Goal: Information Seeking & Learning: Learn about a topic

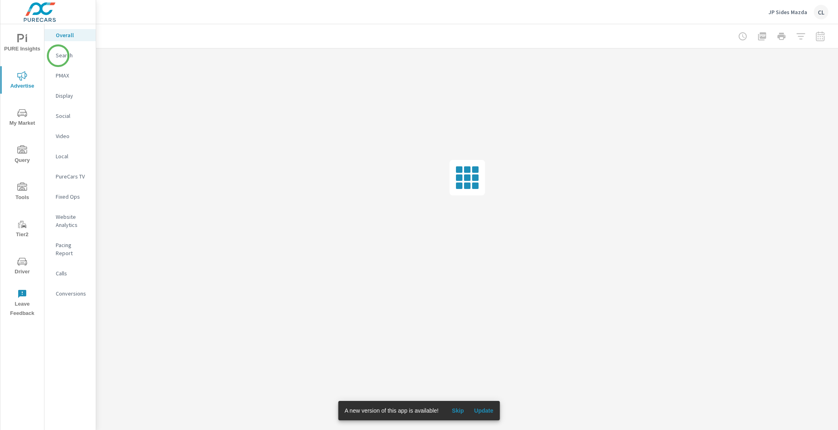
click at [59, 55] on p "Search" at bounding box center [73, 55] width 34 height 8
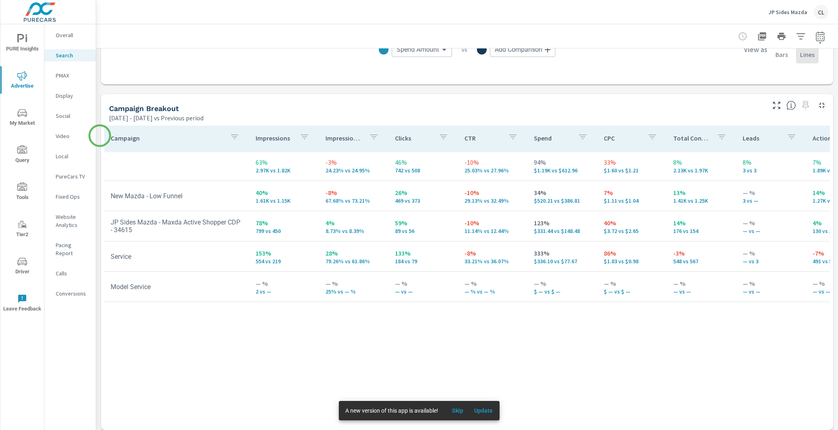
scroll to position [742, 0]
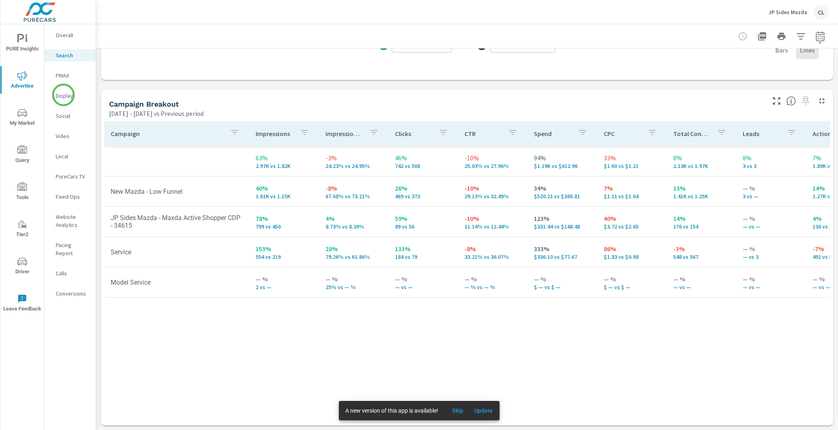
click at [63, 95] on p "Display" at bounding box center [73, 96] width 34 height 8
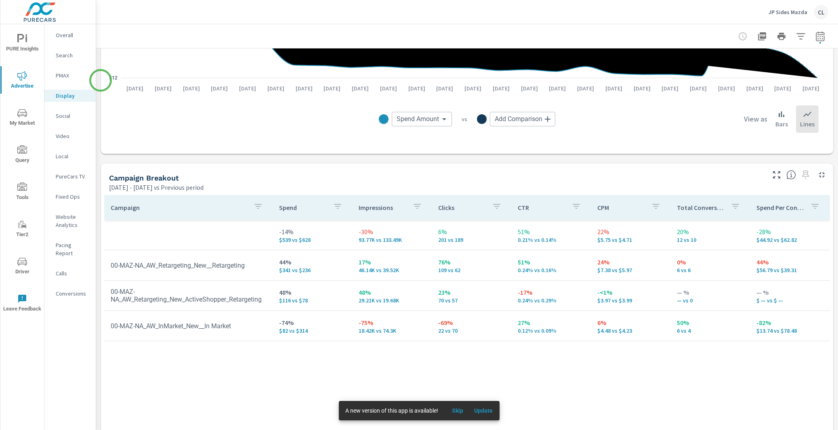
scroll to position [249, 0]
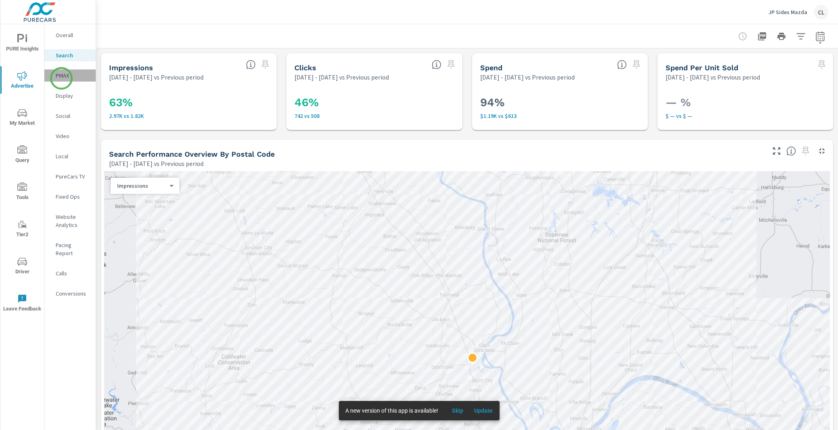
click at [61, 78] on p "PMAX" at bounding box center [73, 76] width 34 height 8
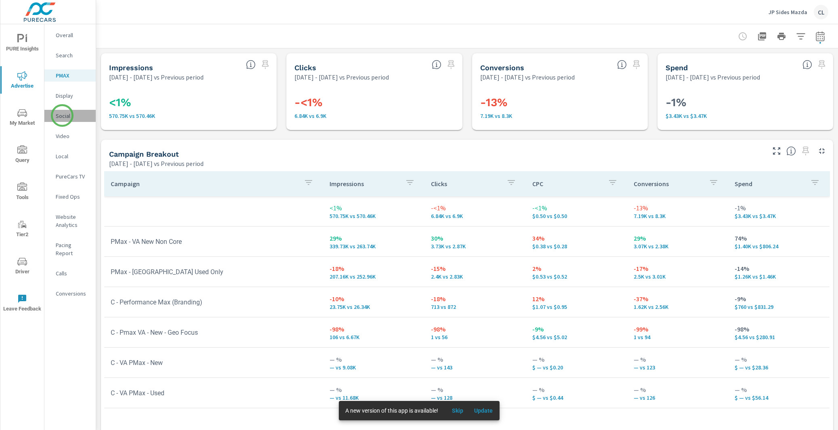
click at [62, 116] on p "Social" at bounding box center [73, 116] width 34 height 8
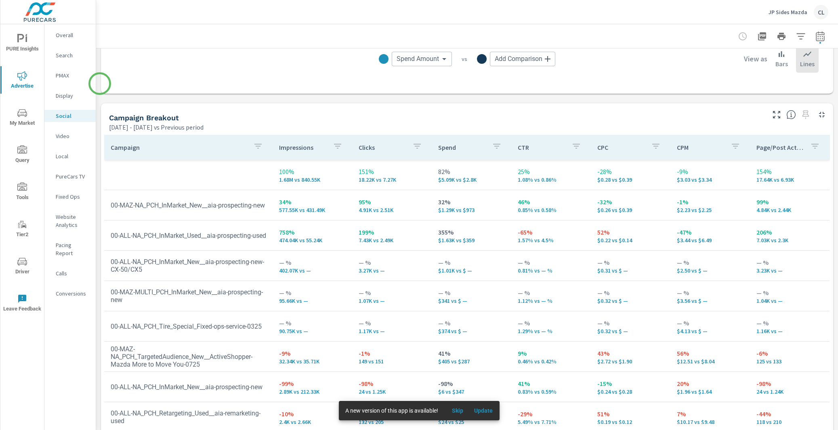
scroll to position [310, 0]
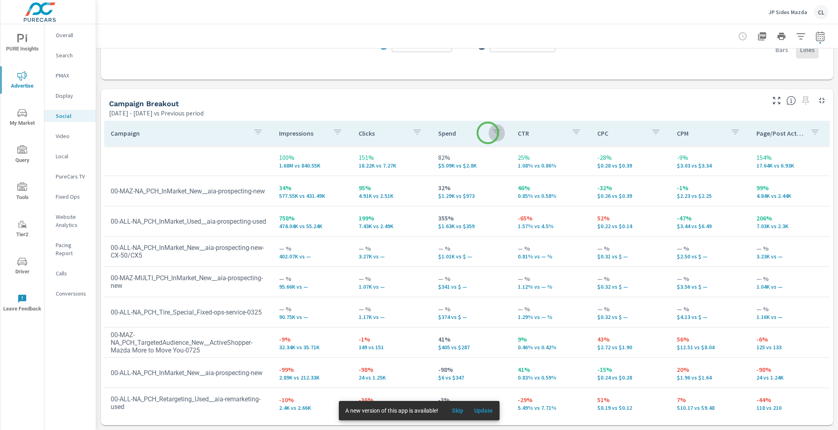
click at [492, 133] on icon "button" at bounding box center [497, 132] width 10 height 10
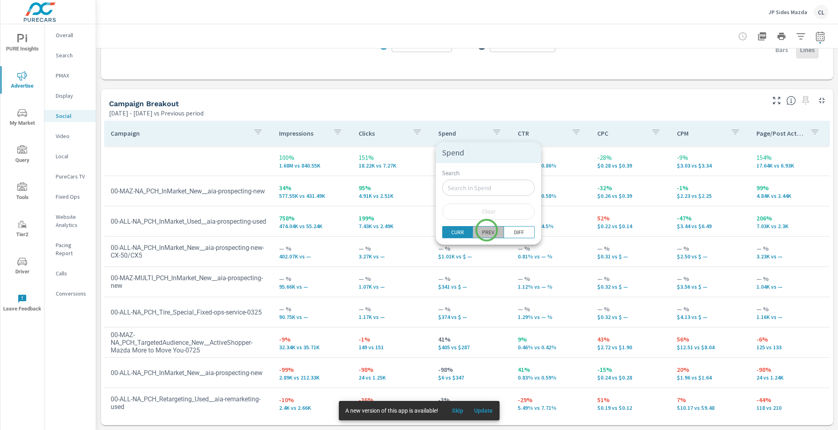
click at [487, 231] on span "PREV" at bounding box center [488, 232] width 25 height 8
click at [516, 234] on button "DIFF" at bounding box center [519, 232] width 31 height 12
click at [457, 232] on p "CURR" at bounding box center [457, 232] width 13 height 8
click at [458, 411] on div at bounding box center [419, 215] width 838 height 430
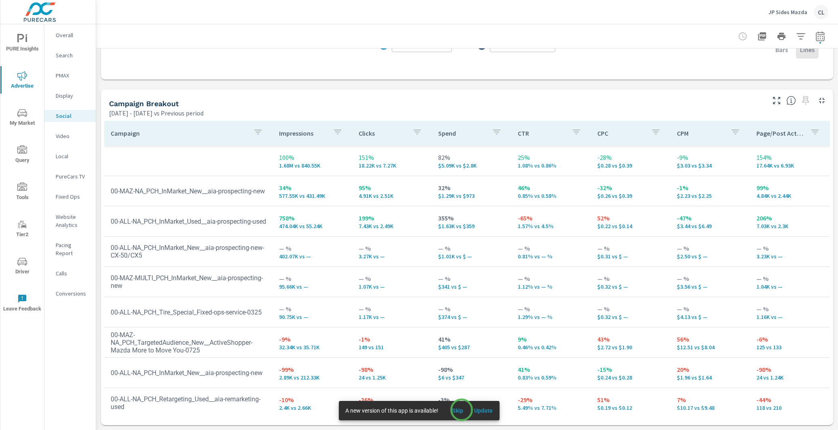
click at [462, 411] on span "Skip" at bounding box center [457, 410] width 19 height 7
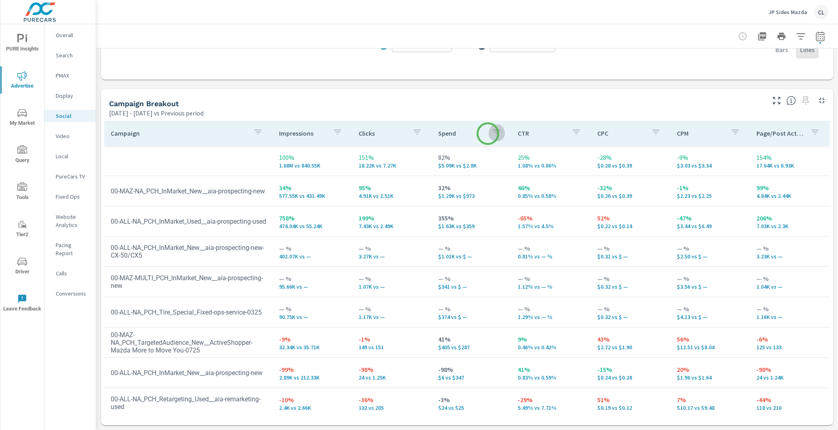
click at [492, 133] on icon "button" at bounding box center [497, 132] width 10 height 10
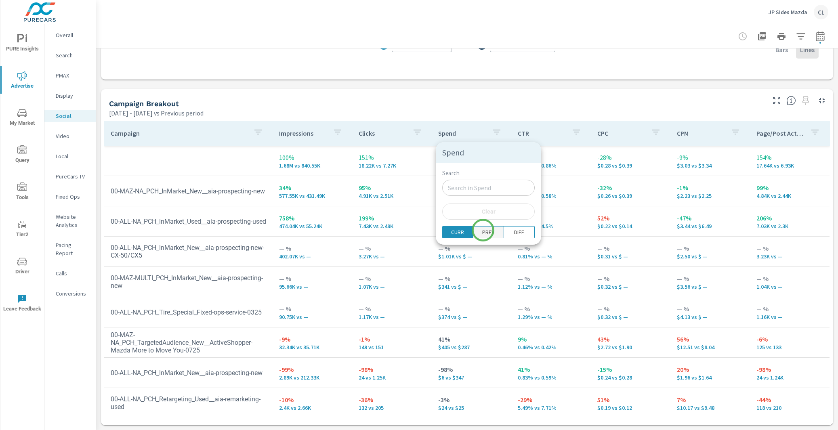
click at [483, 230] on p "PREV" at bounding box center [488, 232] width 12 height 8
click at [514, 231] on p "DIFF" at bounding box center [519, 232] width 10 height 8
click at [457, 231] on p "CURR" at bounding box center [457, 232] width 13 height 8
click at [421, 114] on div at bounding box center [419, 215] width 838 height 430
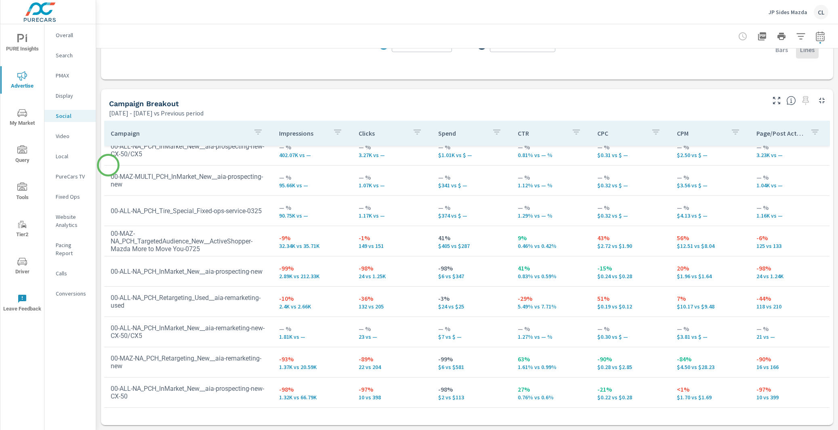
scroll to position [102, 0]
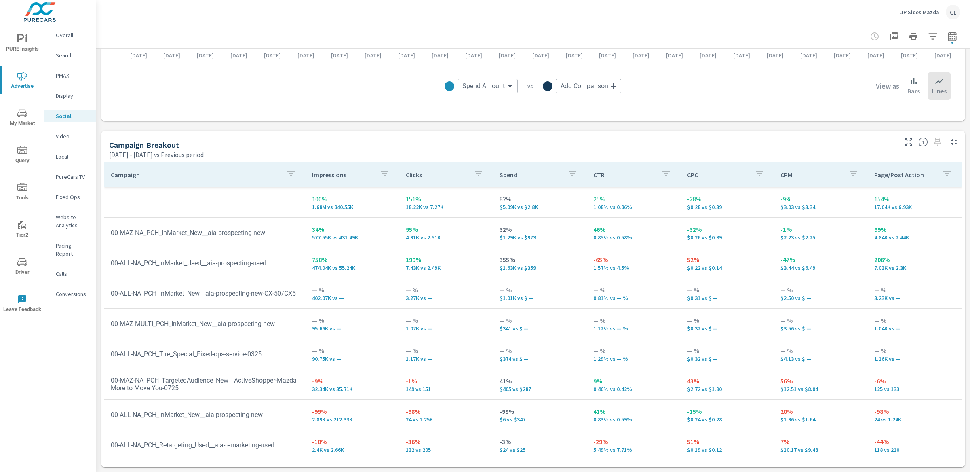
scroll to position [269, 0]
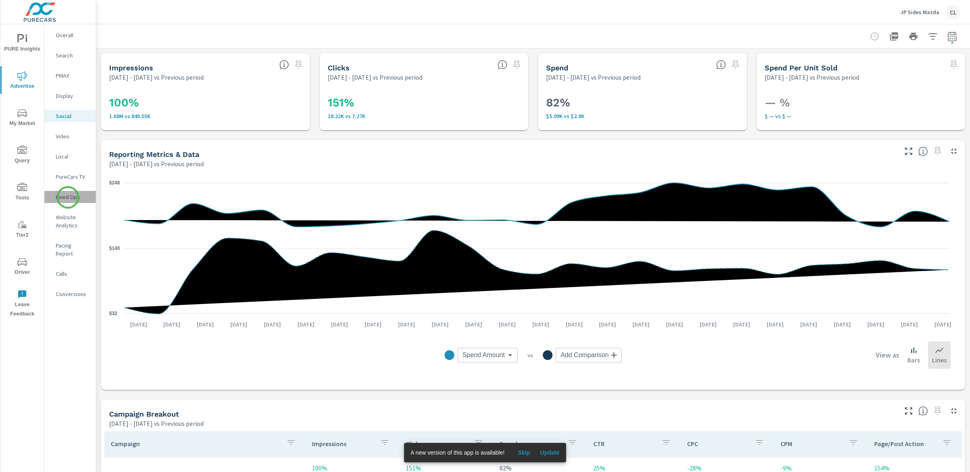
click at [68, 197] on p "Fixed Ops" at bounding box center [73, 197] width 34 height 8
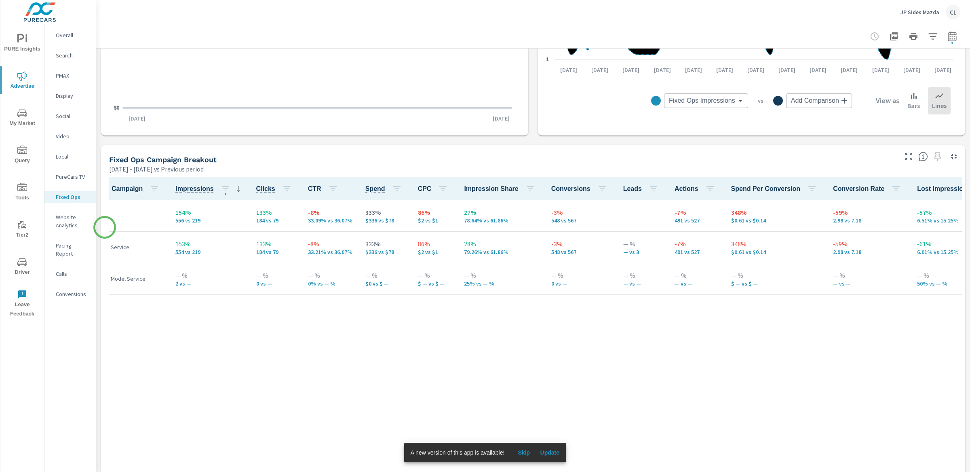
scroll to position [355, 0]
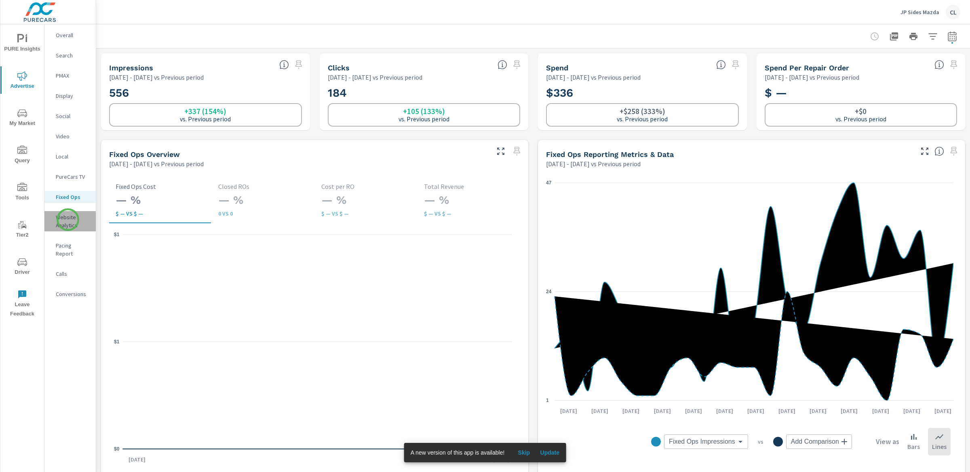
click at [68, 219] on p "Website Analytics" at bounding box center [73, 221] width 34 height 16
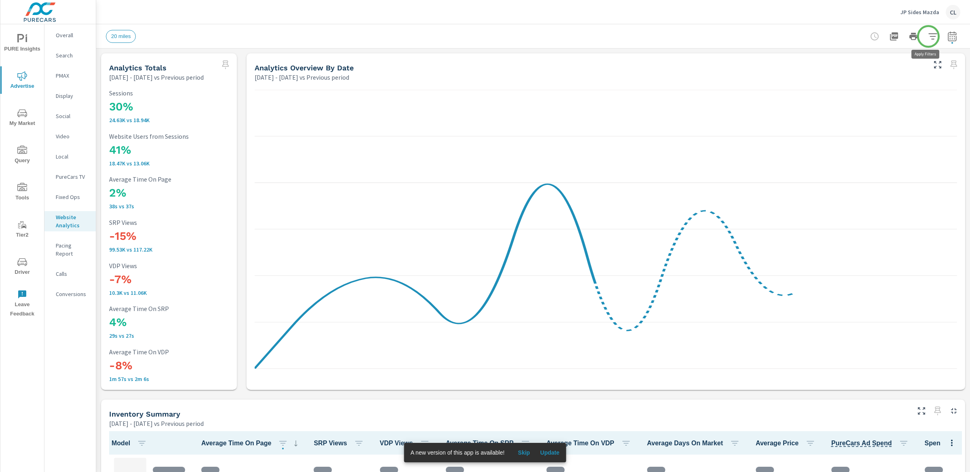
click at [928, 36] on icon "button" at bounding box center [933, 37] width 10 height 10
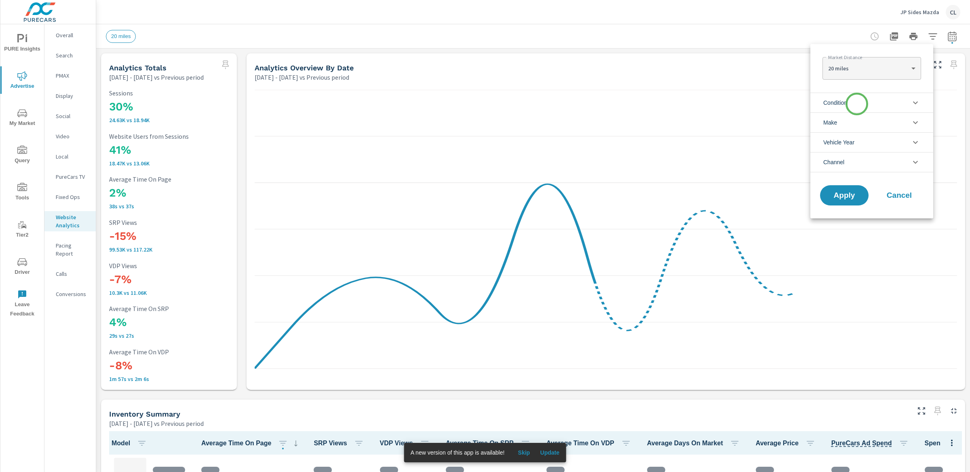
click at [856, 106] on li "Condition" at bounding box center [871, 103] width 123 height 20
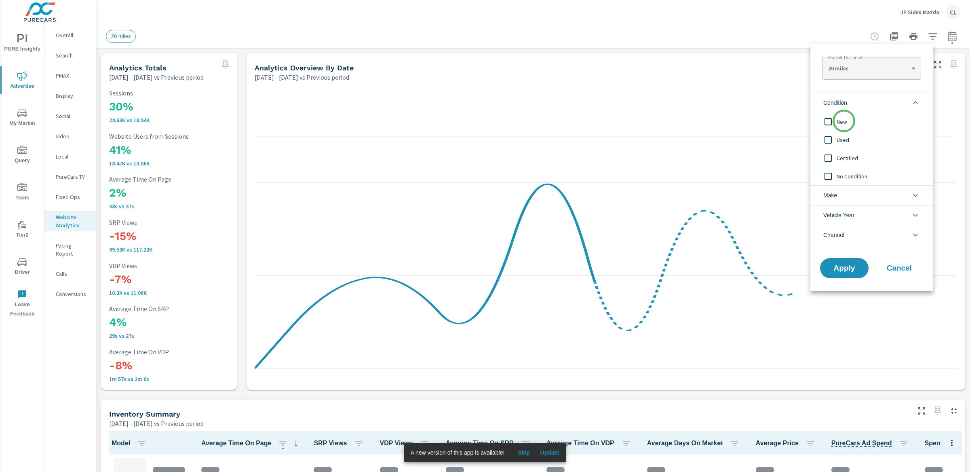
click at [844, 121] on span "New" at bounding box center [880, 122] width 88 height 10
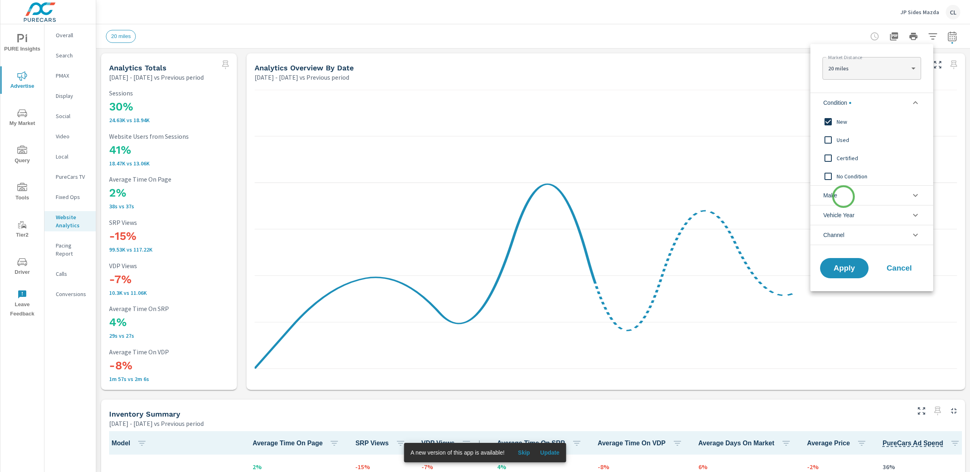
click at [843, 197] on li "Make" at bounding box center [871, 195] width 123 height 20
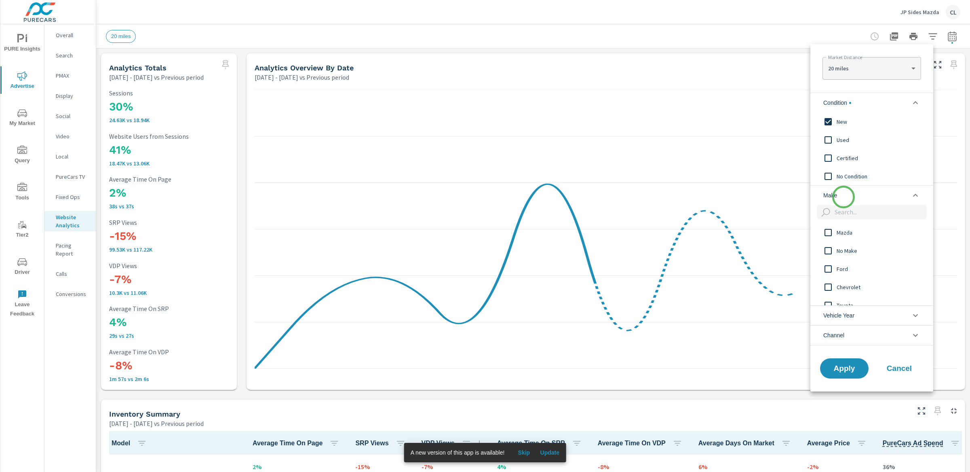
scroll to position [0, 0]
click at [841, 234] on span "Mazda" at bounding box center [880, 232] width 88 height 10
click at [845, 374] on button "Apply" at bounding box center [844, 368] width 50 height 21
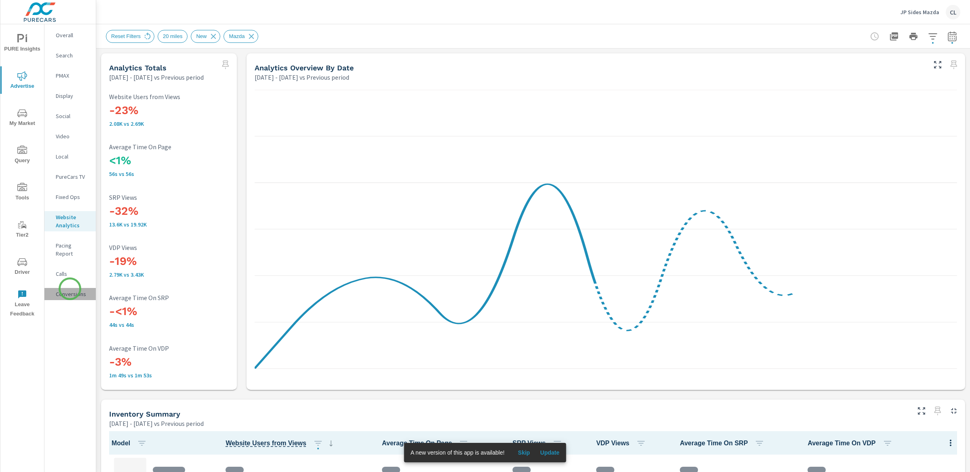
click at [70, 290] on p "Conversions" at bounding box center [73, 294] width 34 height 8
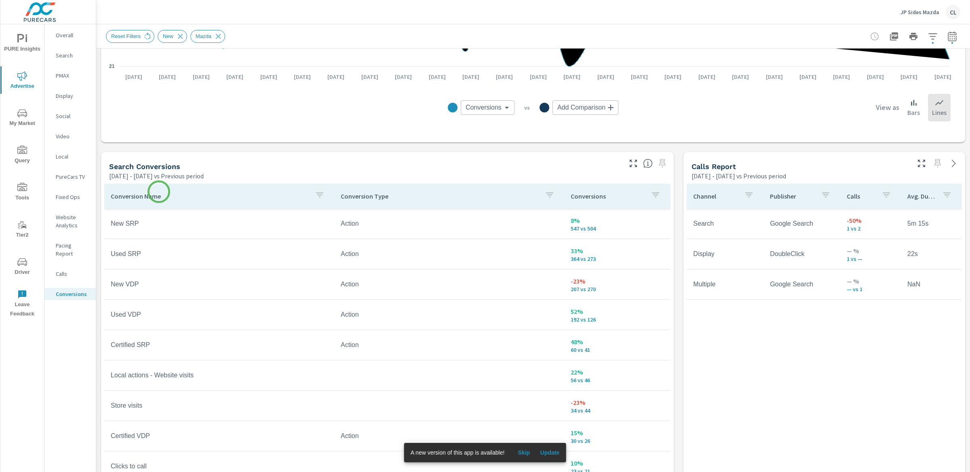
scroll to position [362, 0]
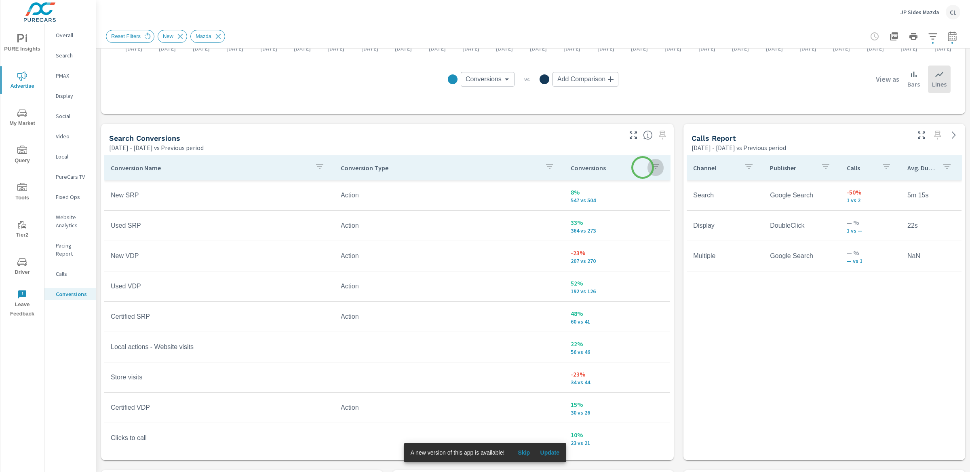
click at [651, 167] on icon "button" at bounding box center [656, 167] width 10 height 10
click at [637, 267] on p "PREV" at bounding box center [643, 266] width 12 height 8
click at [669, 268] on p "DIFF" at bounding box center [674, 266] width 10 height 8
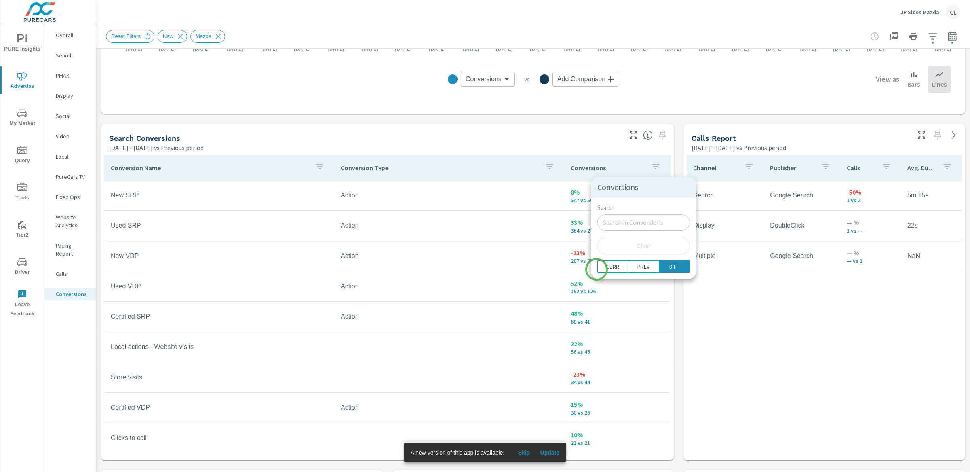
click at [596, 269] on div "CURR PREV DIFF" at bounding box center [643, 269] width 105 height 19
click at [669, 267] on p "DIFF" at bounding box center [674, 266] width 10 height 8
click at [524, 451] on div at bounding box center [485, 236] width 970 height 472
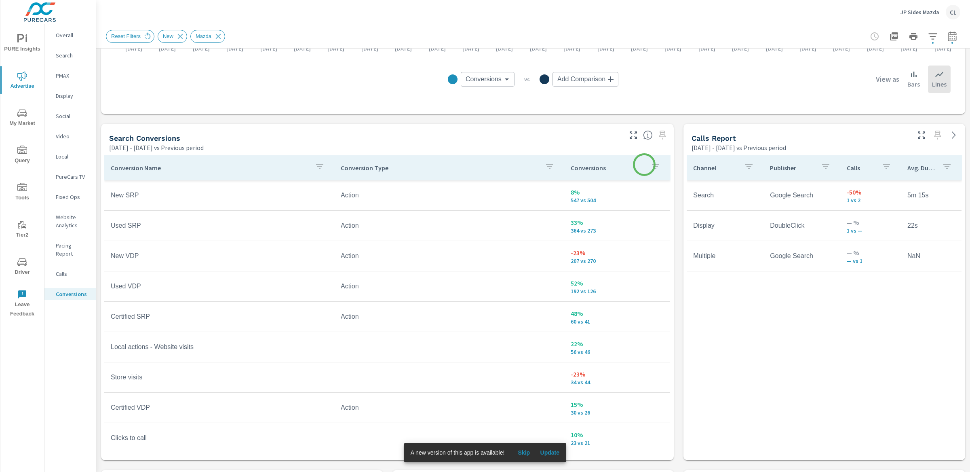
click at [652, 164] on icon "button" at bounding box center [655, 166] width 7 height 5
click at [637, 268] on p "PREV" at bounding box center [643, 266] width 12 height 8
click at [669, 263] on p "DIFF" at bounding box center [674, 266] width 10 height 8
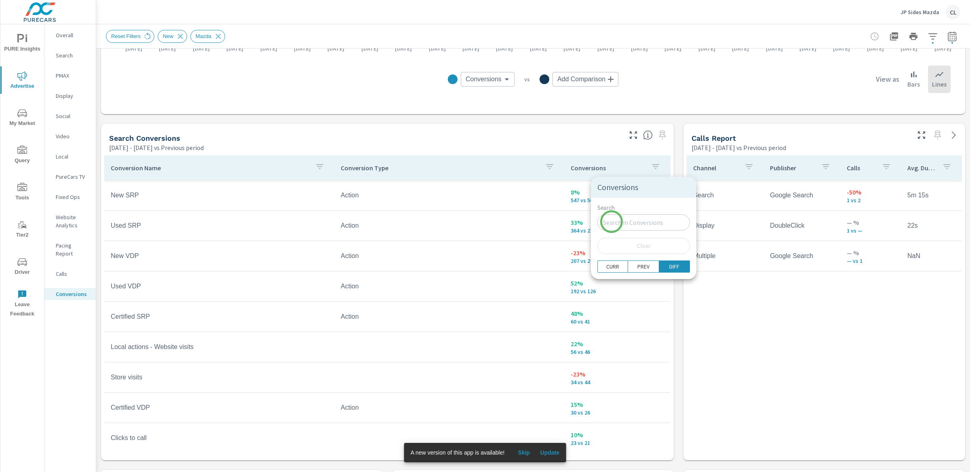
click at [611, 221] on input "Search" at bounding box center [643, 222] width 93 height 16
click at [621, 189] on p "Conversions" at bounding box center [643, 187] width 93 height 8
click at [594, 166] on div at bounding box center [485, 236] width 970 height 472
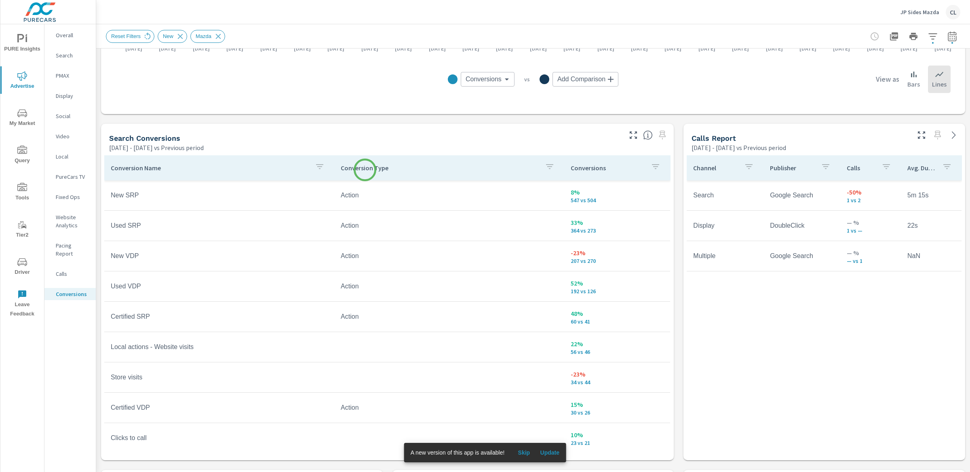
click at [365, 170] on p "Conversion Type" at bounding box center [440, 168] width 198 height 8
click at [536, 166] on icon "button" at bounding box center [539, 166] width 7 height 5
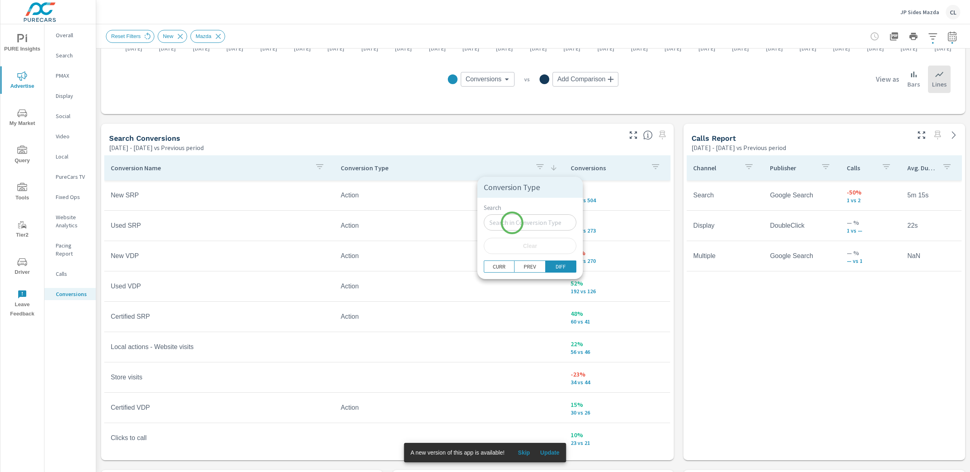
click at [512, 222] on input "Search" at bounding box center [530, 222] width 93 height 16
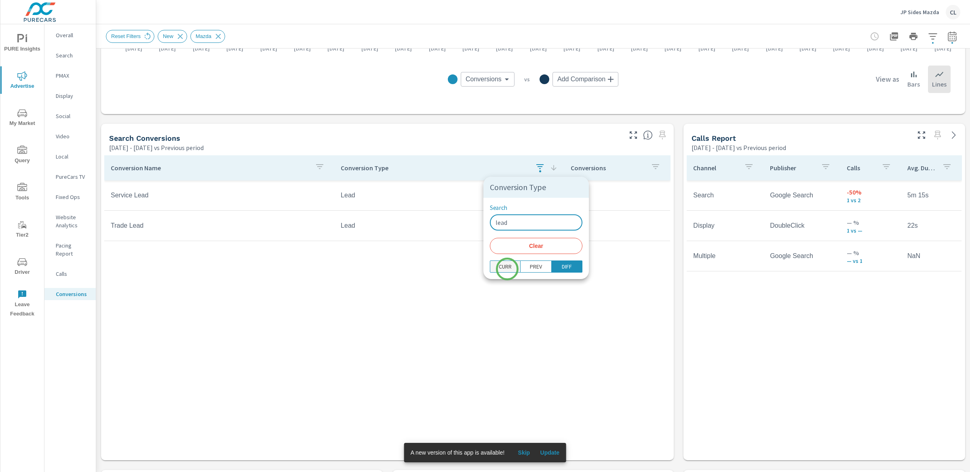
type input "lead"
click at [507, 269] on p "CURR" at bounding box center [505, 266] width 13 height 8
click at [526, 302] on div at bounding box center [485, 236] width 970 height 472
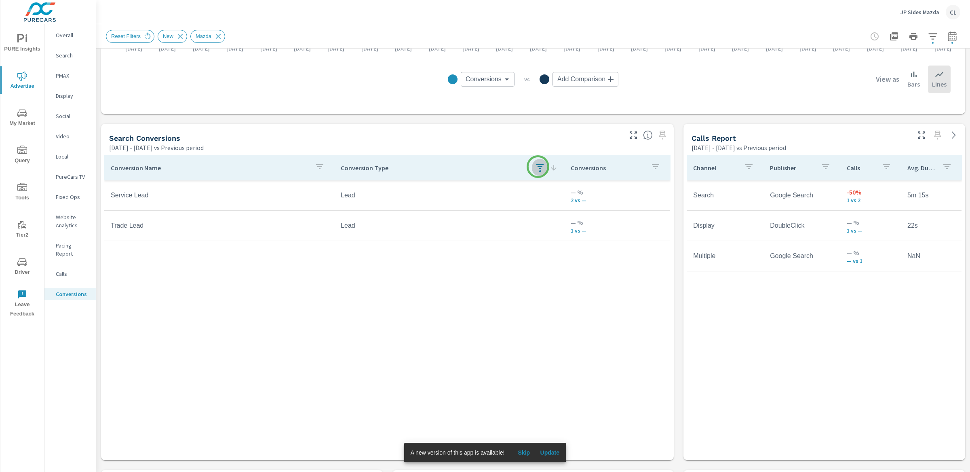
click at [538, 166] on icon "button" at bounding box center [540, 167] width 10 height 10
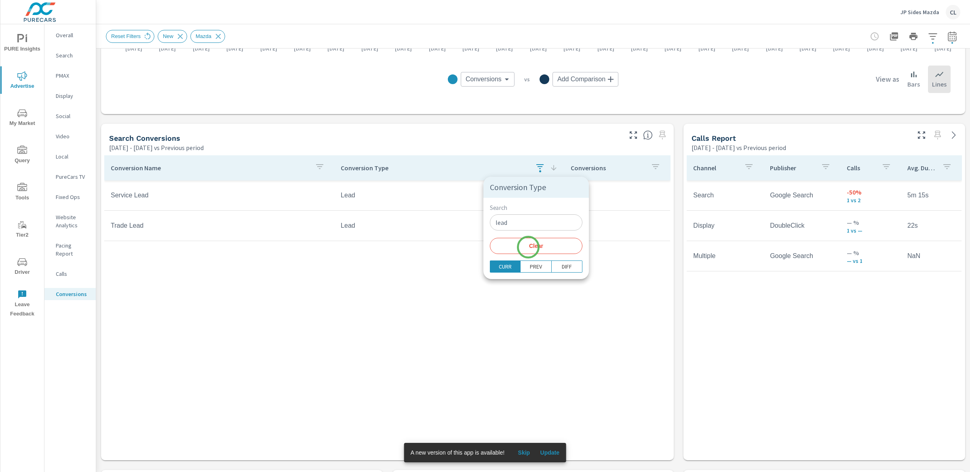
click at [528, 246] on span "Clear" at bounding box center [536, 245] width 83 height 7
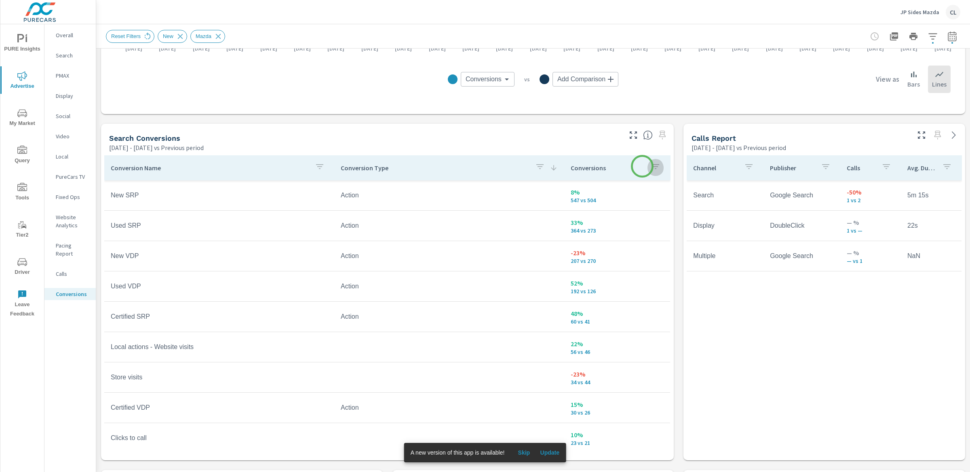
click at [652, 166] on icon "button" at bounding box center [655, 166] width 7 height 5
click at [637, 267] on p "PREV" at bounding box center [643, 266] width 12 height 8
click at [613, 267] on p "CURR" at bounding box center [612, 266] width 13 height 8
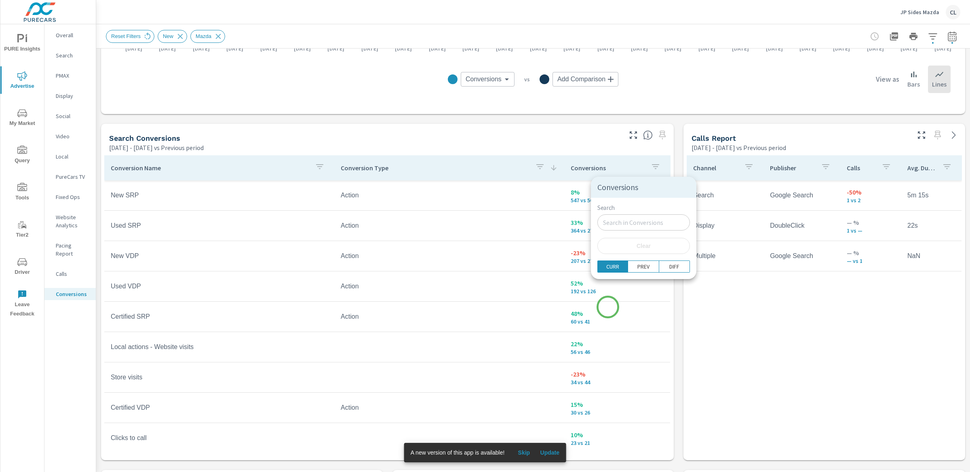
click at [604, 318] on div at bounding box center [485, 236] width 970 height 472
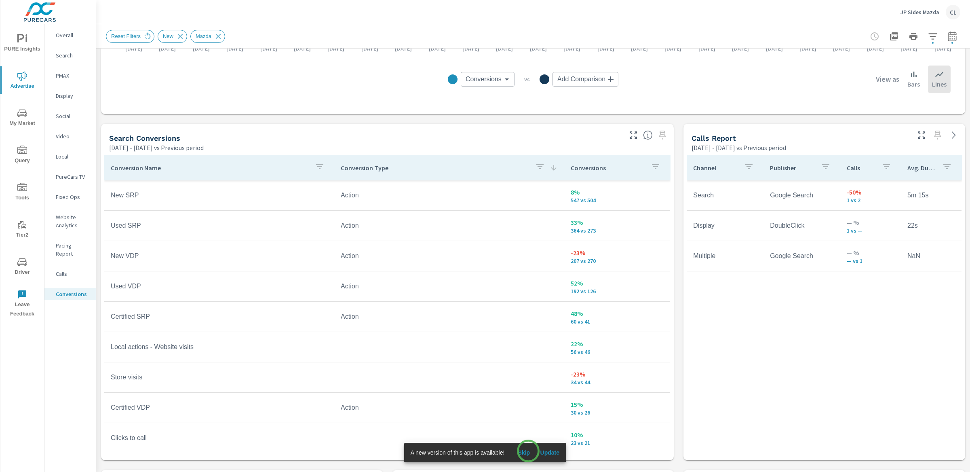
click at [528, 451] on span "Skip" at bounding box center [523, 452] width 19 height 7
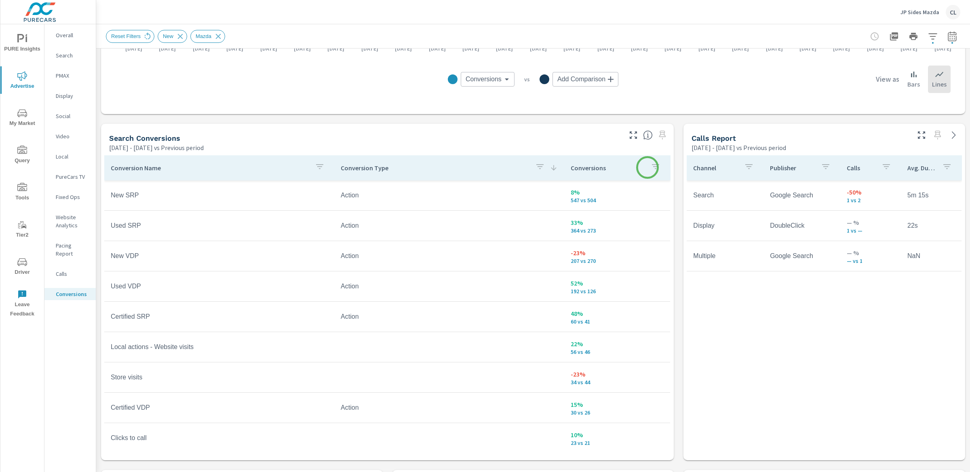
click at [651, 168] on icon "button" at bounding box center [656, 167] width 10 height 10
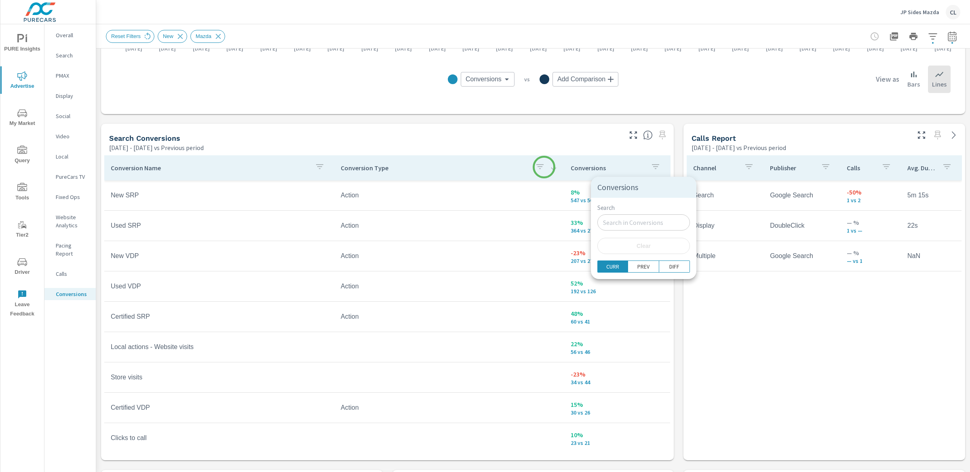
click at [544, 167] on div at bounding box center [485, 236] width 970 height 472
click at [551, 167] on icon at bounding box center [553, 167] width 5 height 5
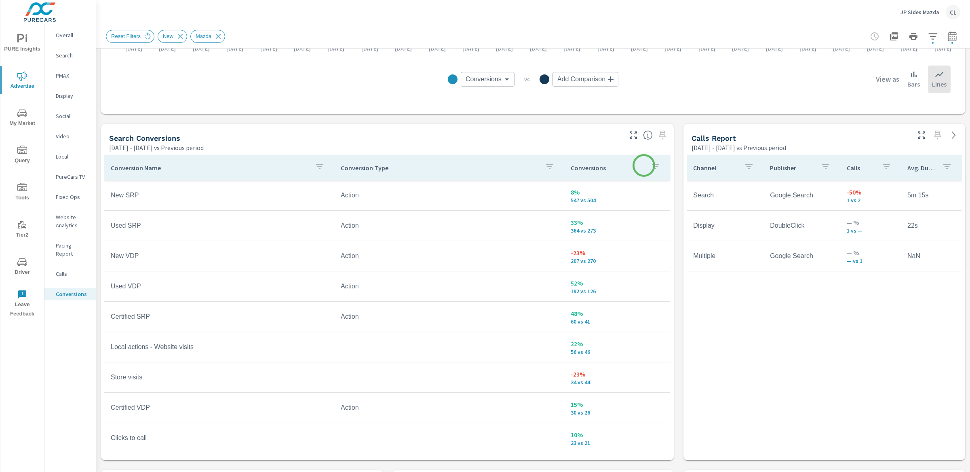
click at [651, 165] on icon "button" at bounding box center [656, 167] width 10 height 10
click at [664, 166] on div at bounding box center [485, 236] width 970 height 472
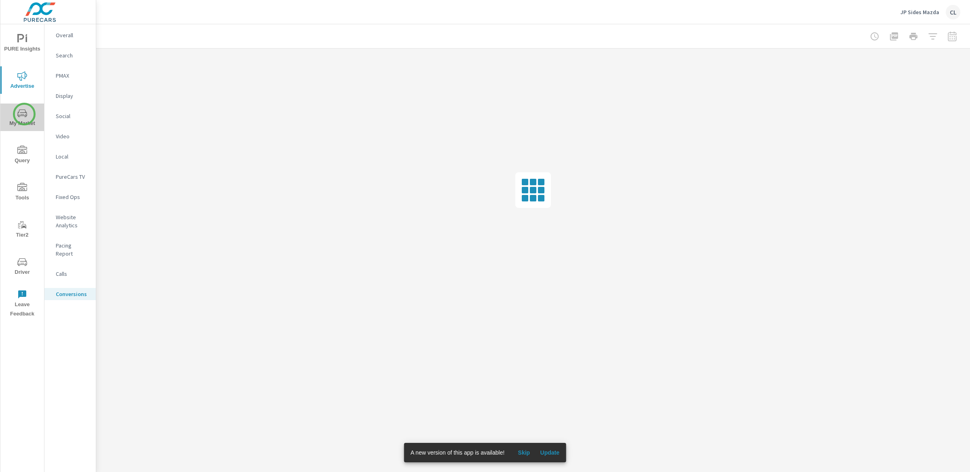
click at [24, 114] on icon "nav menu" at bounding box center [22, 113] width 10 height 10
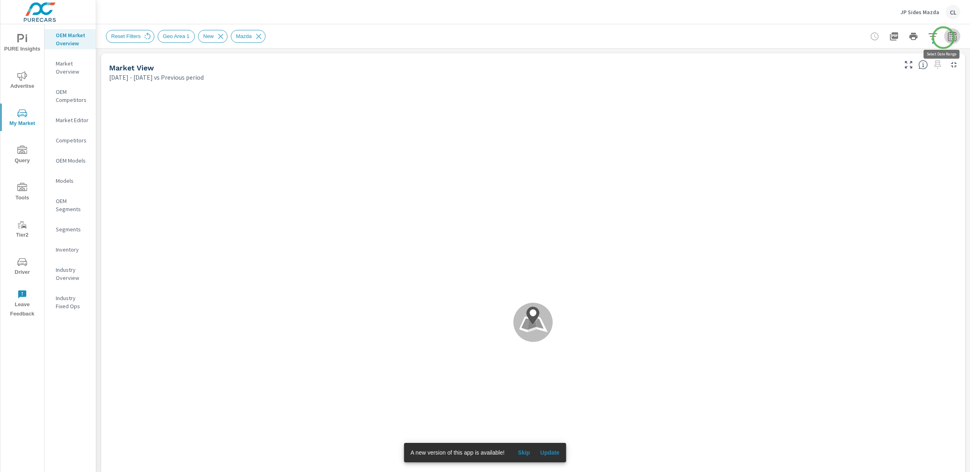
click at [947, 38] on icon "button" at bounding box center [952, 37] width 10 height 10
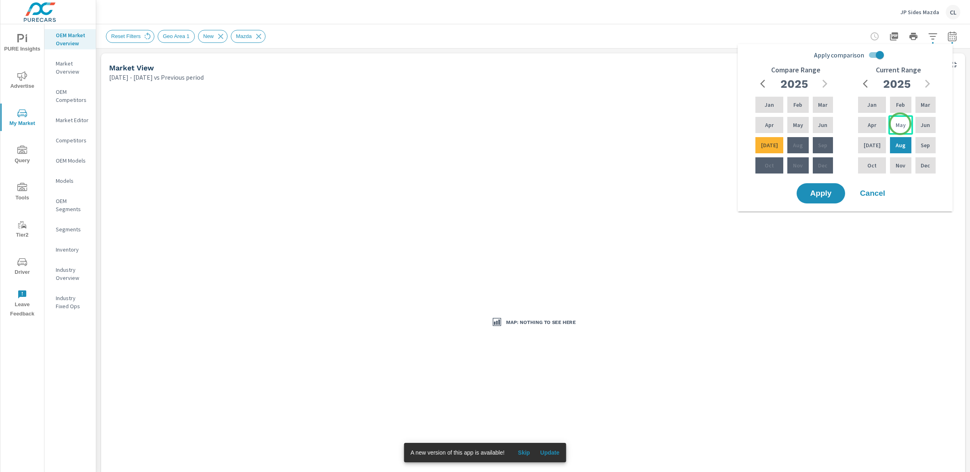
drag, startPoint x: 900, startPoint y: 124, endPoint x: 892, endPoint y: 130, distance: 10.3
click at [900, 124] on p "May" at bounding box center [900, 125] width 10 height 8
click at [876, 142] on div "[DATE]" at bounding box center [871, 144] width 31 height 19
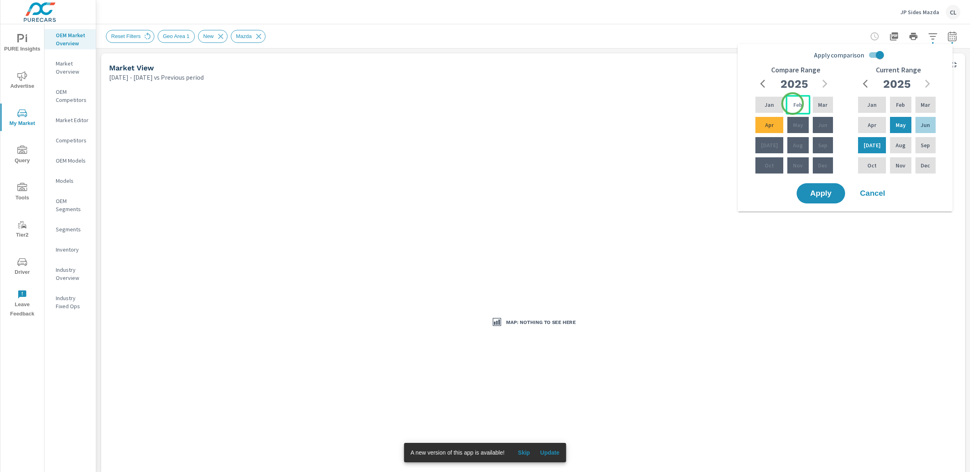
drag, startPoint x: 792, startPoint y: 103, endPoint x: 788, endPoint y: 110, distance: 7.6
click at [793, 104] on p "Feb" at bounding box center [797, 105] width 9 height 8
click at [771, 129] on div "Apr" at bounding box center [769, 124] width 31 height 19
click at [828, 198] on button "Apply" at bounding box center [821, 193] width 50 height 21
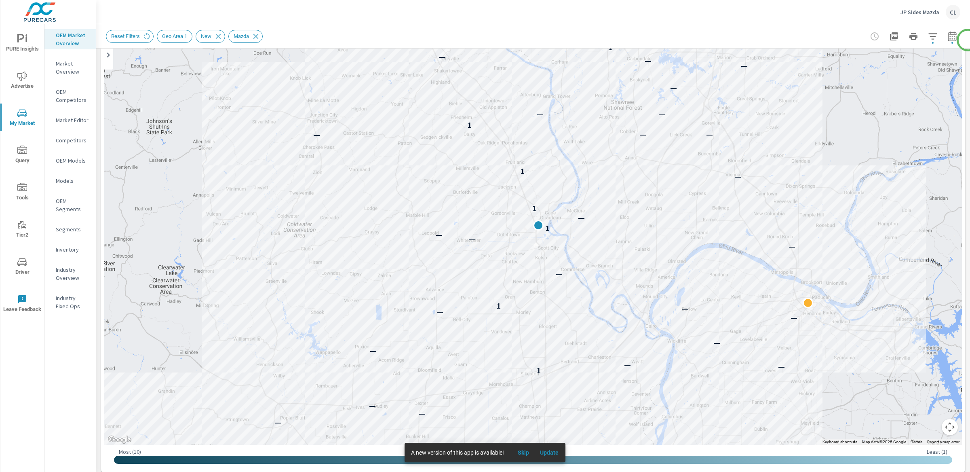
scroll to position [91, 0]
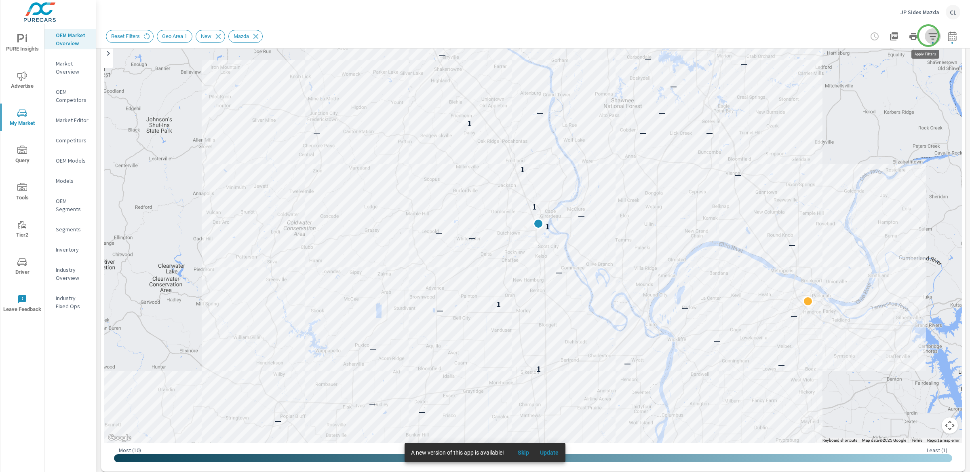
click at [928, 36] on icon "button" at bounding box center [933, 37] width 10 height 10
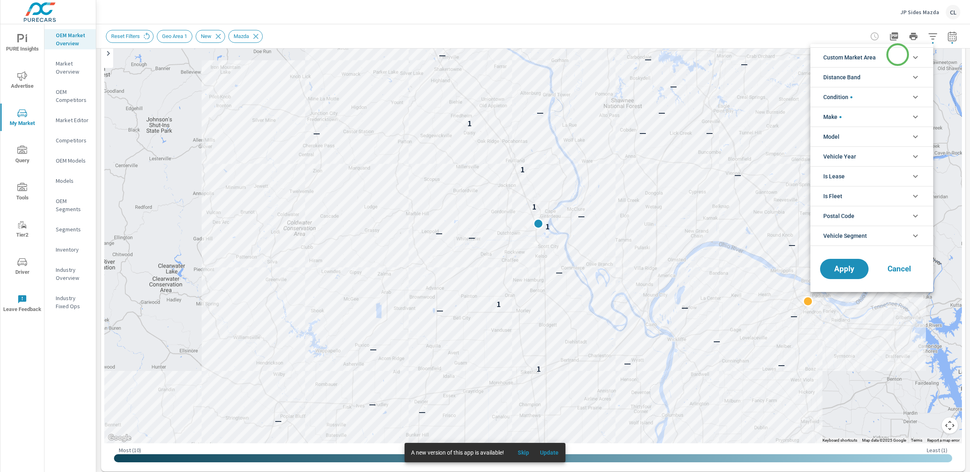
click at [897, 55] on li "Custom Market Area" at bounding box center [871, 57] width 123 height 20
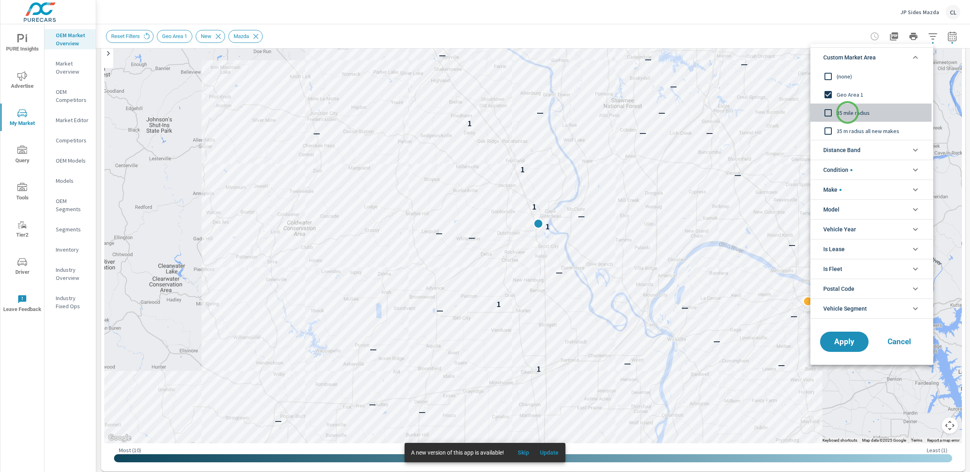
click at [847, 112] on span "35 mile radius" at bounding box center [880, 113] width 88 height 10
click at [838, 344] on span "Apply" at bounding box center [844, 342] width 33 height 8
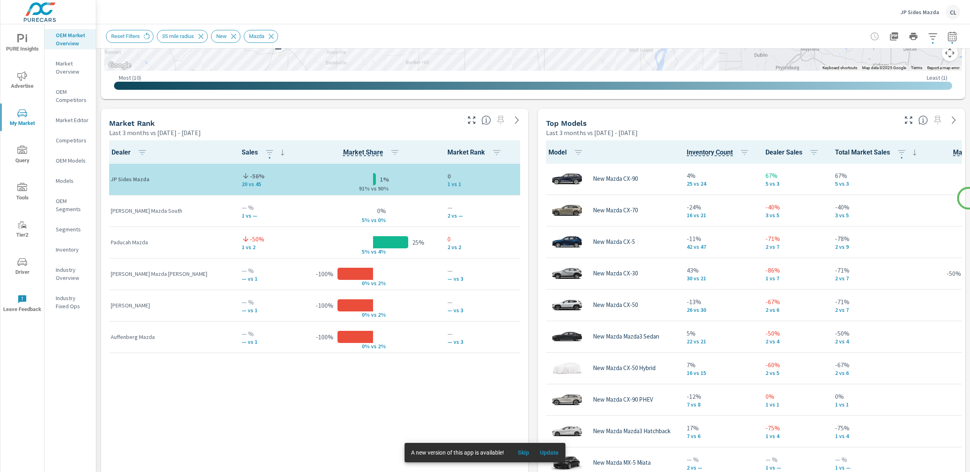
scroll to position [469, 0]
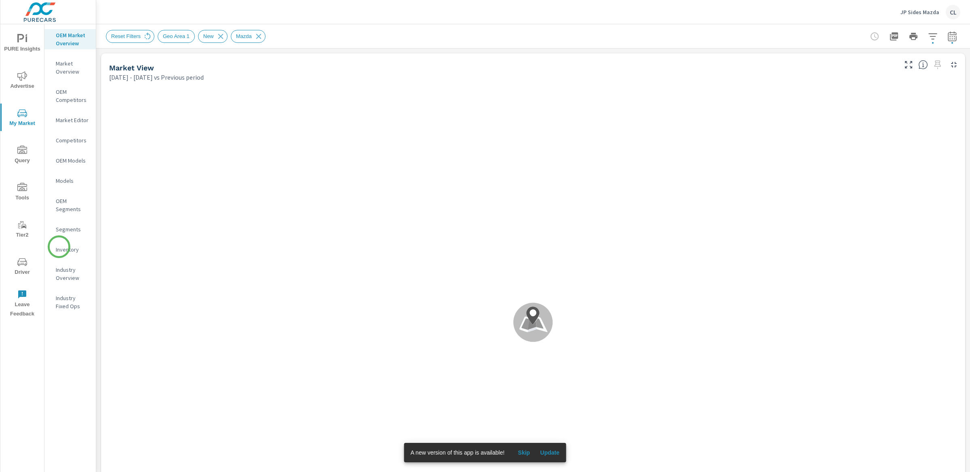
click at [60, 247] on p "Inventory" at bounding box center [73, 249] width 34 height 8
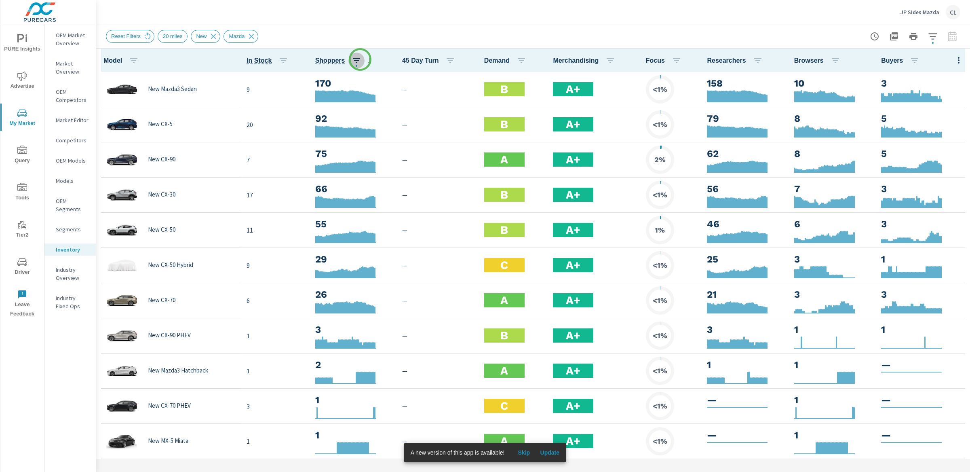
click at [360, 59] on icon "button" at bounding box center [357, 61] width 10 height 10
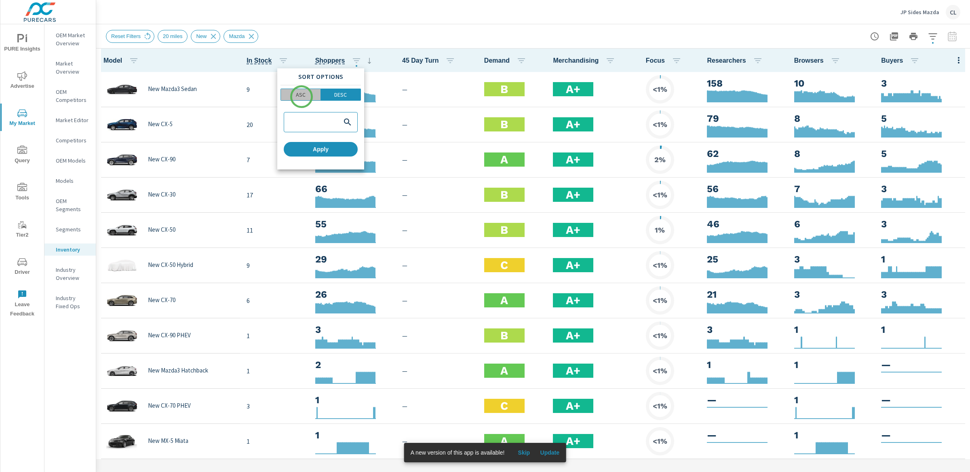
click at [301, 97] on p "ASC" at bounding box center [301, 95] width 10 height 8
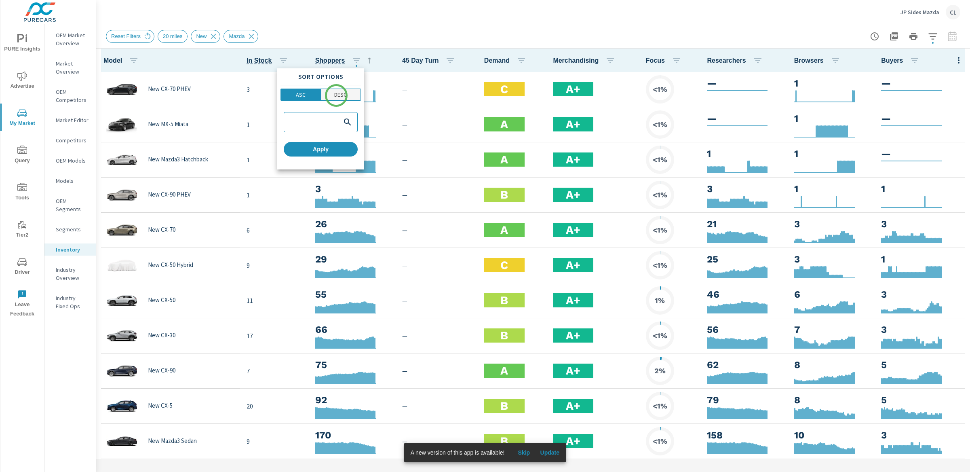
click at [336, 95] on p "DESC" at bounding box center [340, 95] width 13 height 8
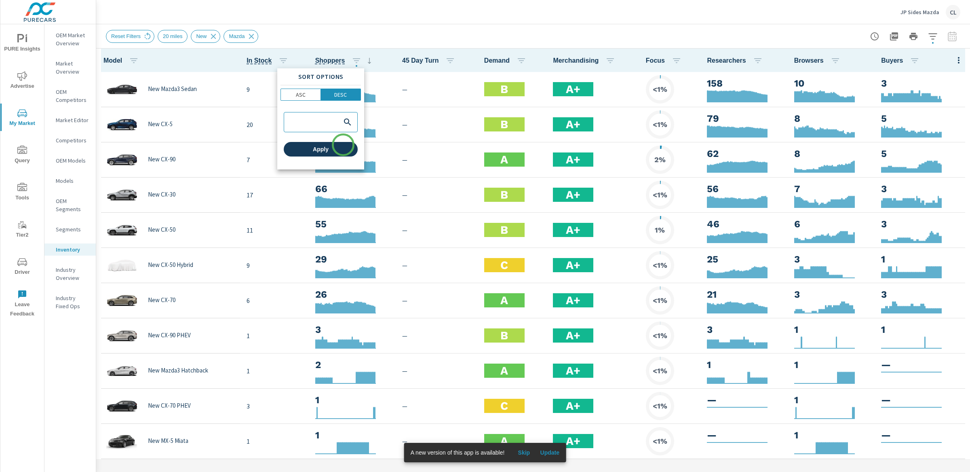
click at [343, 145] on button "Apply" at bounding box center [321, 149] width 74 height 15
